Goal: Task Accomplishment & Management: Use online tool/utility

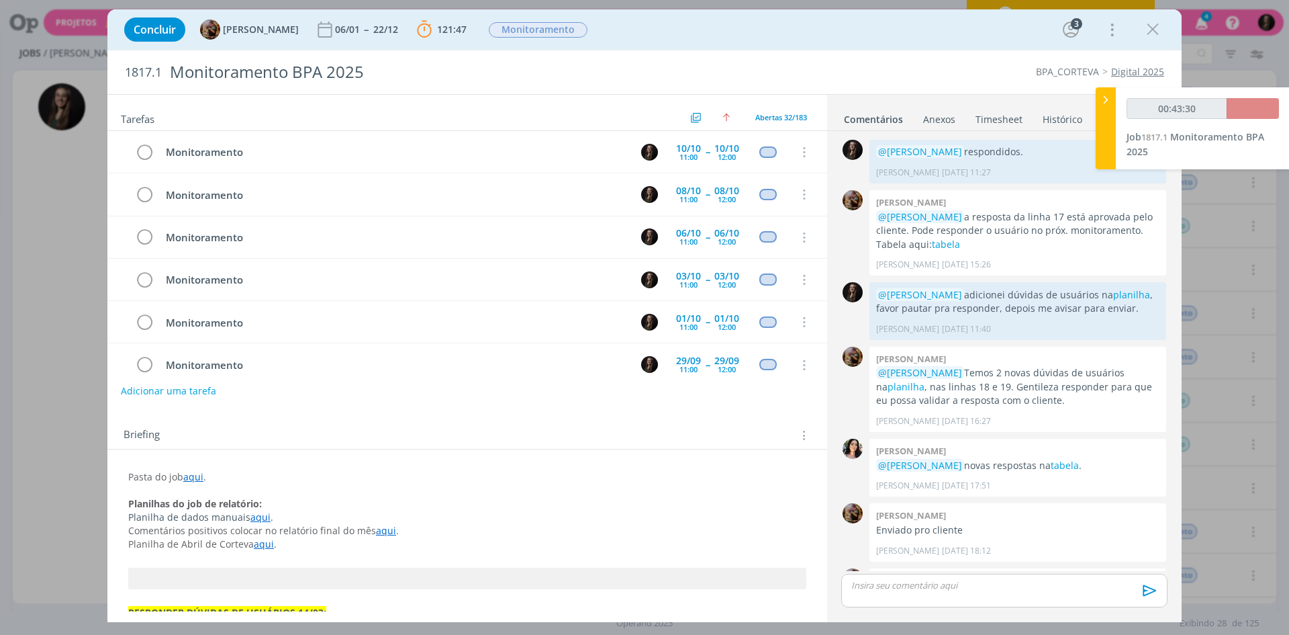
scroll to position [1309, 0]
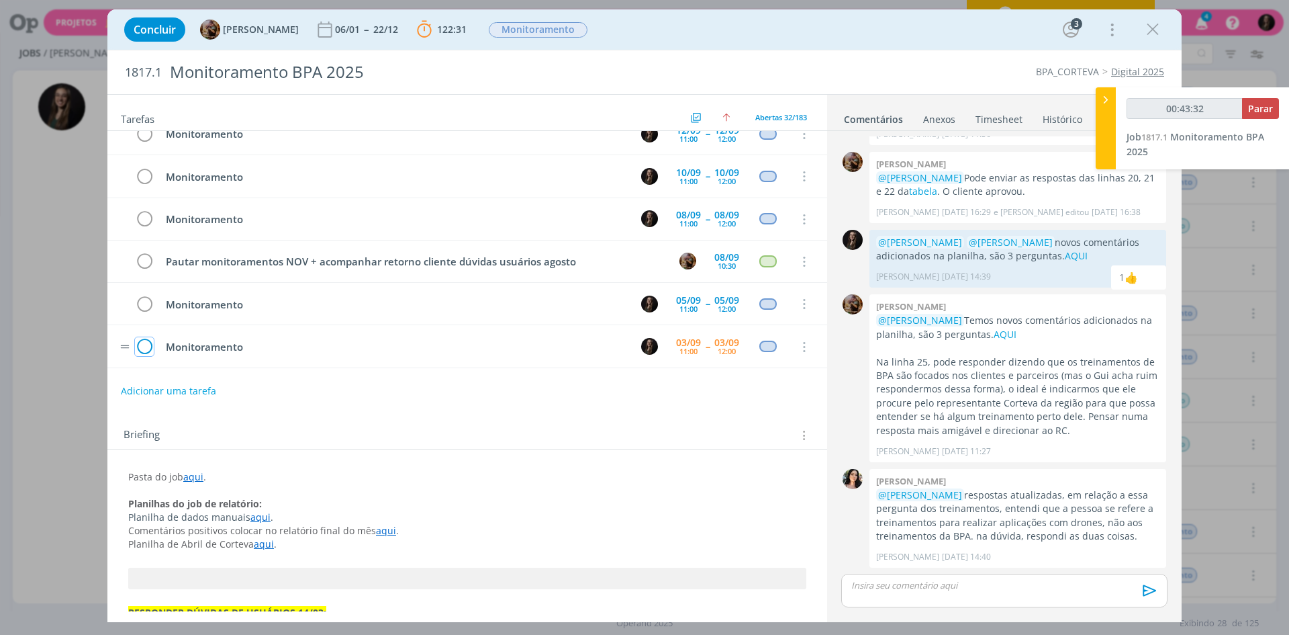
click at [142, 340] on icon "dialog" at bounding box center [144, 347] width 19 height 20
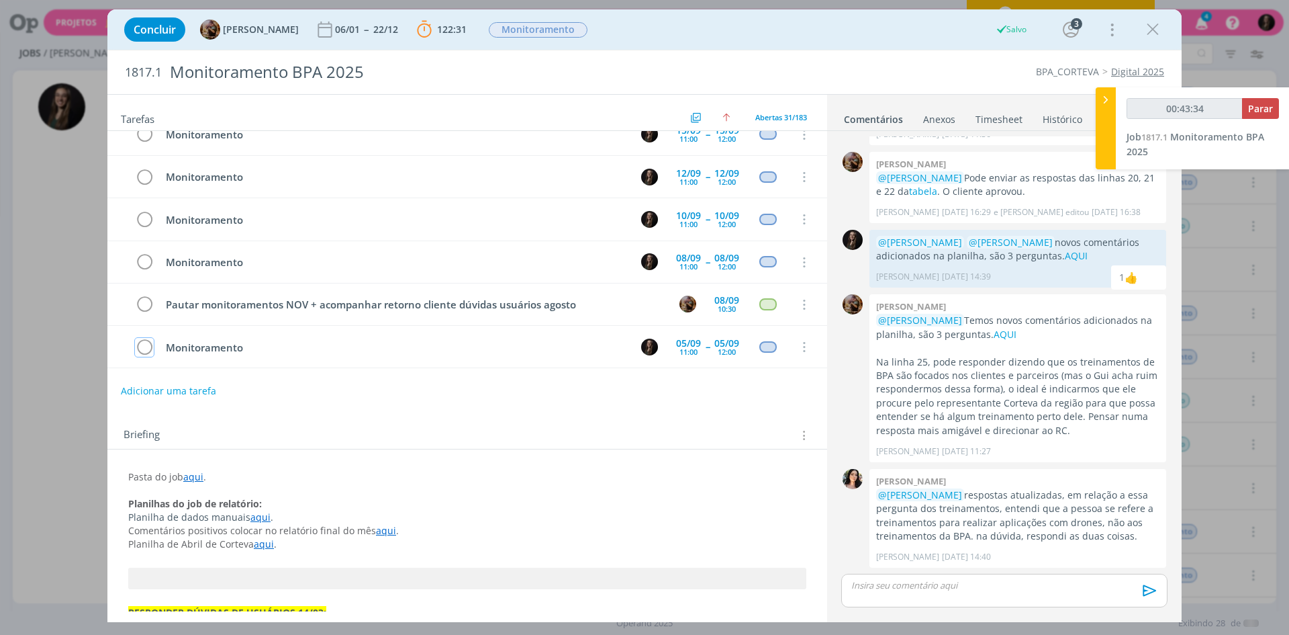
scroll to position [612, 0]
type input "00:44:00"
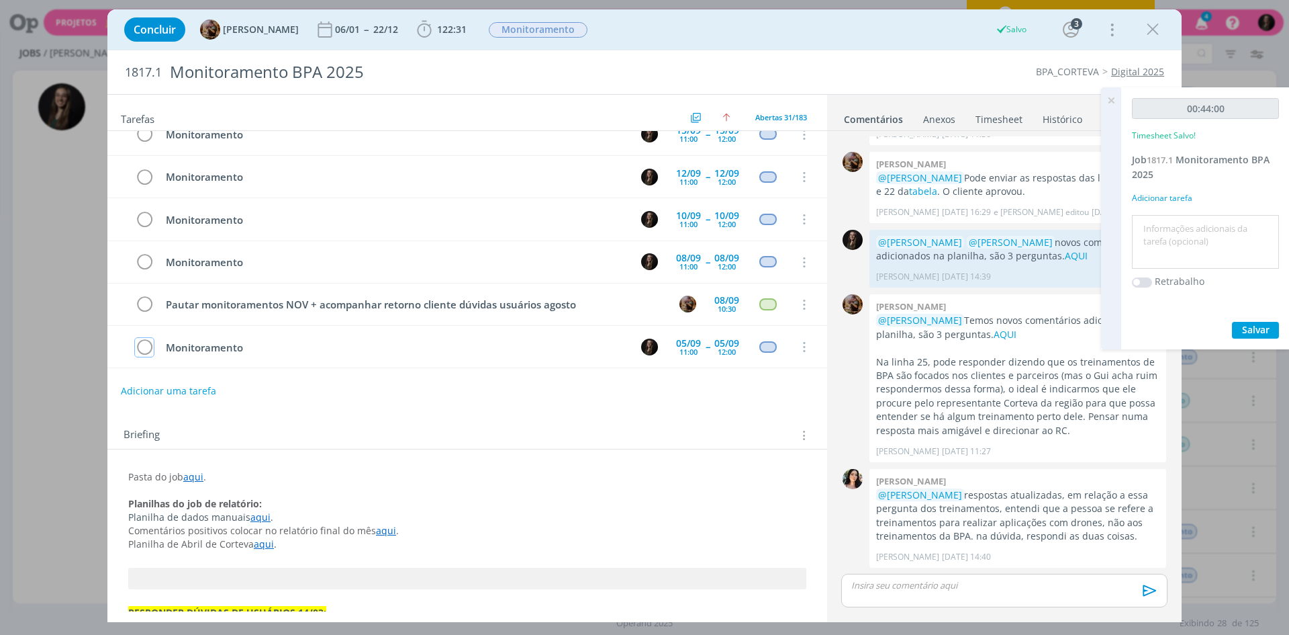
scroll to position [570, 0]
click at [1178, 259] on textarea at bounding box center [1205, 242] width 140 height 48
type textarea "monitoramento"
click at [1232, 322] on button "Salvar" at bounding box center [1255, 330] width 47 height 17
click at [1106, 97] on icon at bounding box center [1111, 100] width 24 height 26
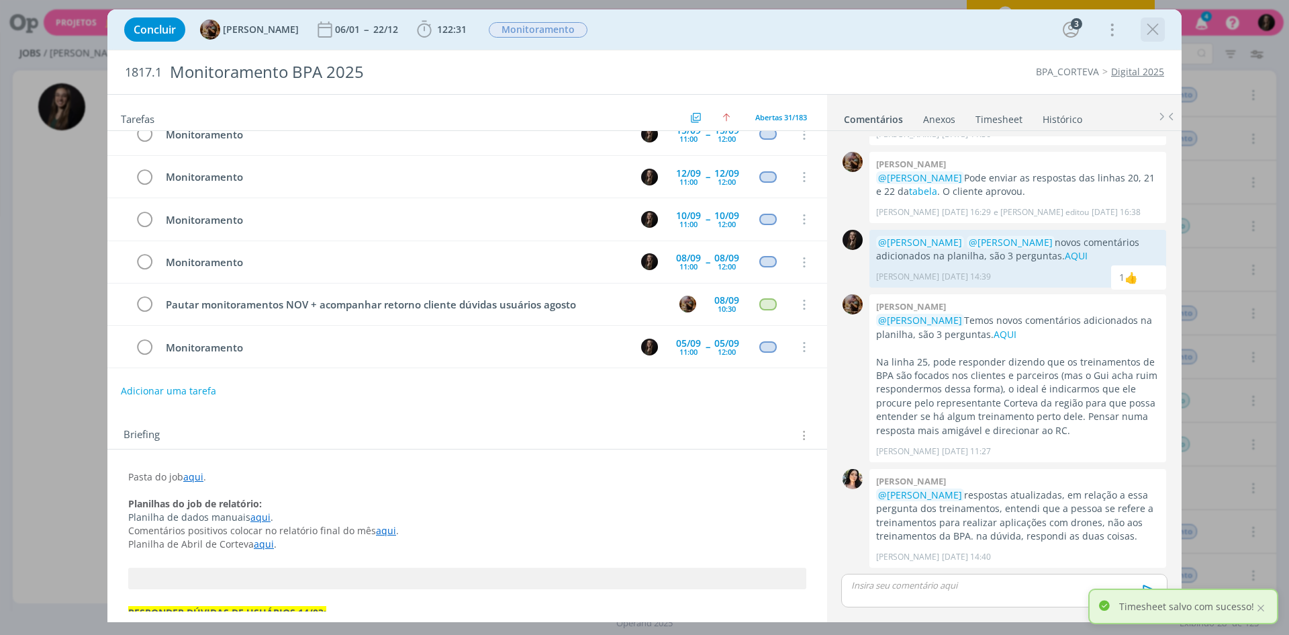
click at [1155, 24] on icon "dialog" at bounding box center [1153, 29] width 20 height 20
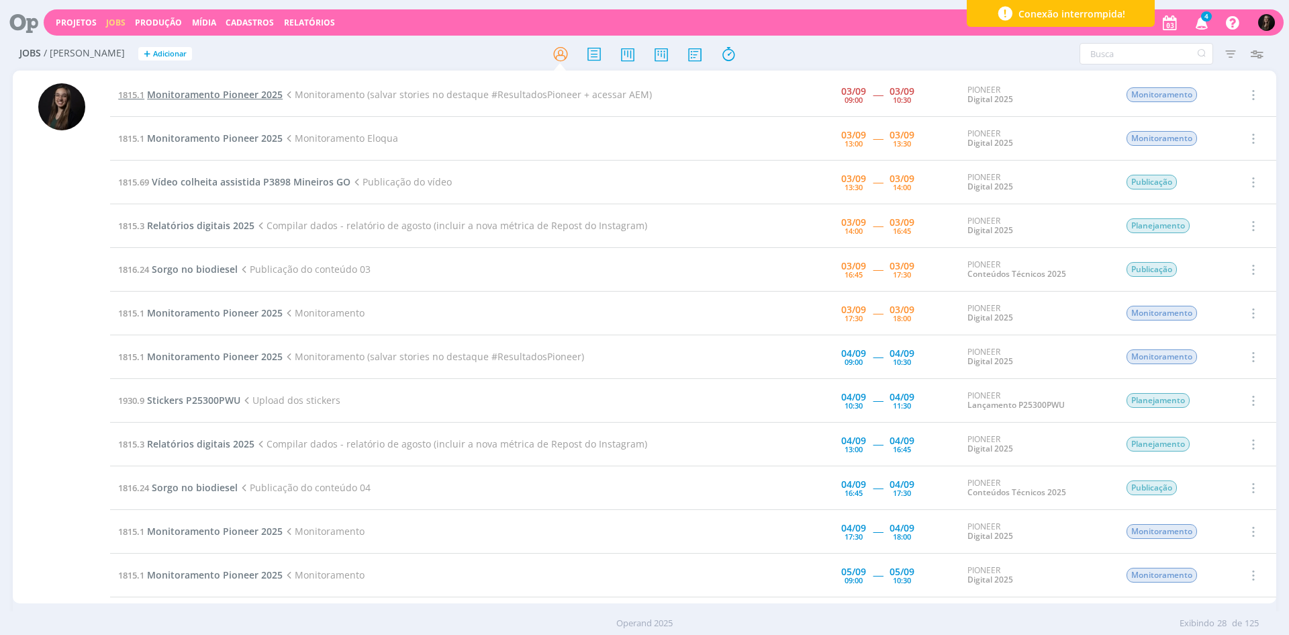
click at [259, 93] on span "Monitoramento Pioneer 2025" at bounding box center [215, 94] width 136 height 13
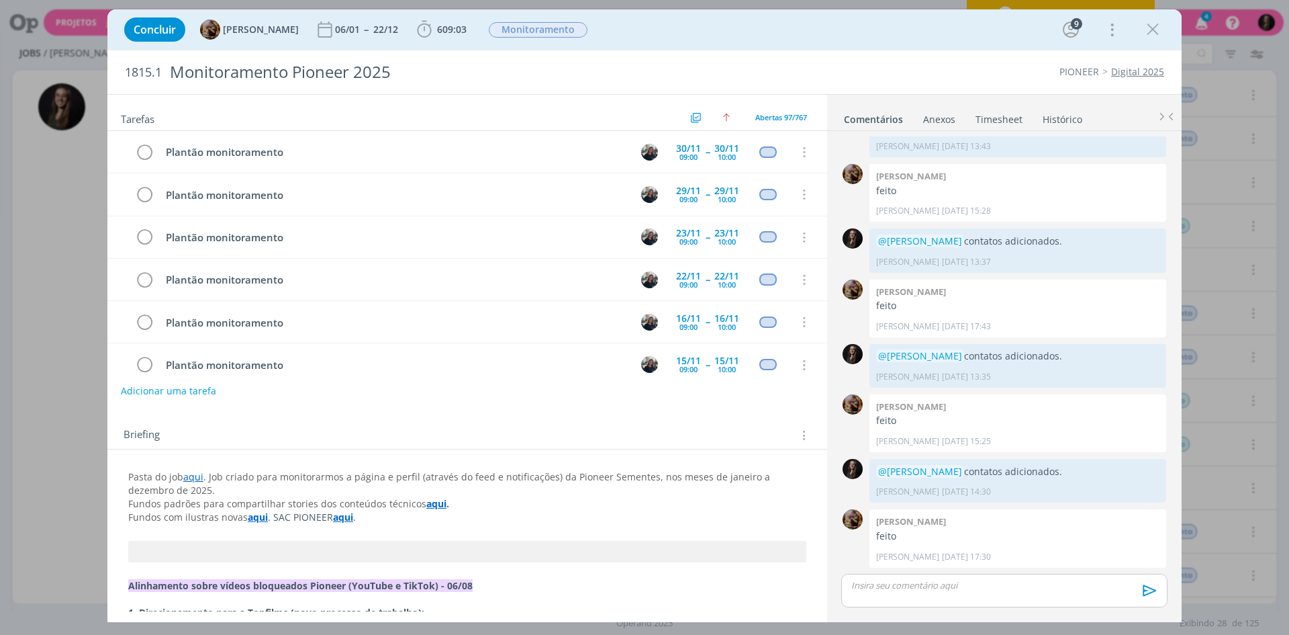
scroll to position [3884, 0]
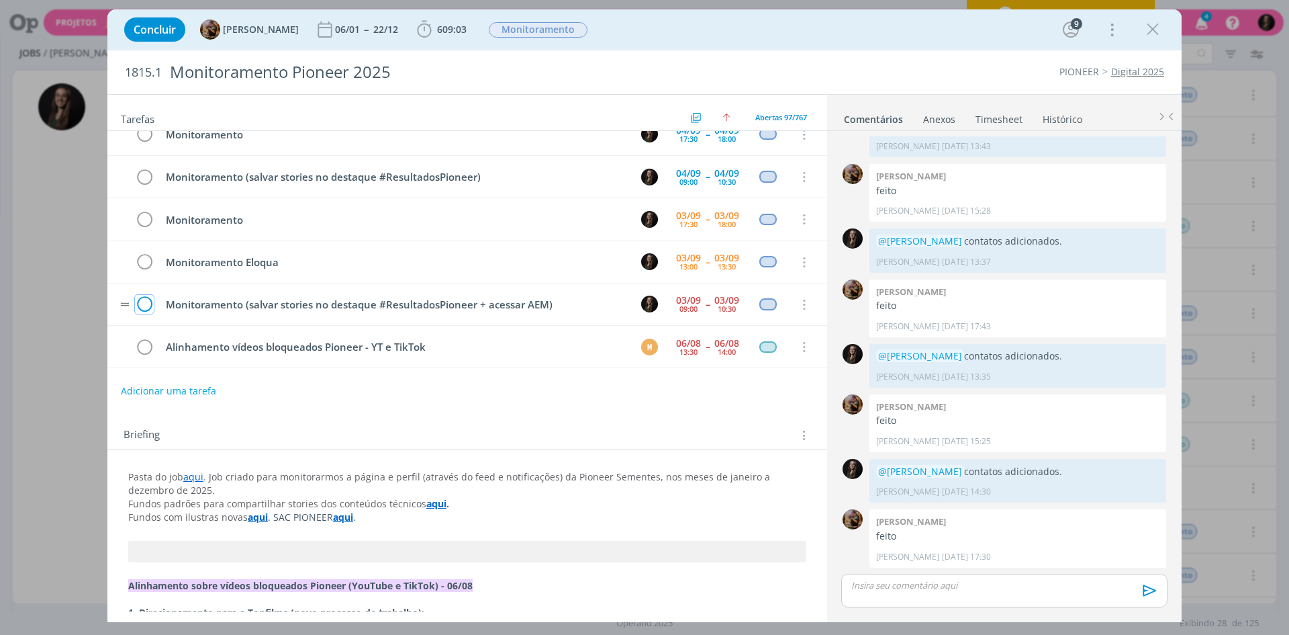
click at [143, 303] on icon "dialog" at bounding box center [144, 305] width 19 height 20
